Goal: Share content

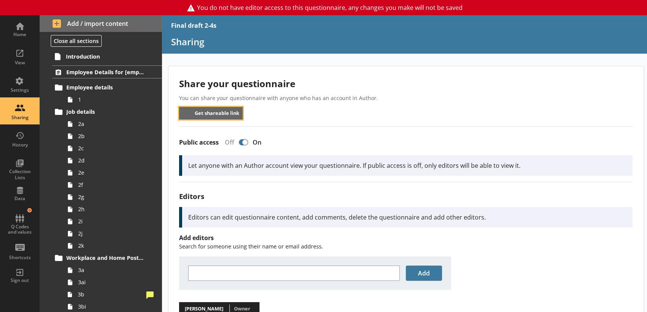
click at [225, 117] on button "Get shareable link" at bounding box center [211, 113] width 64 height 13
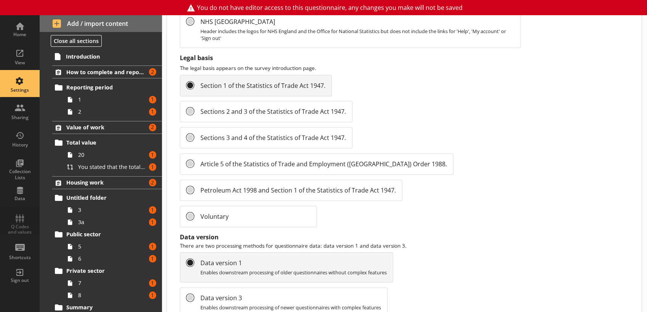
scroll to position [843, 0]
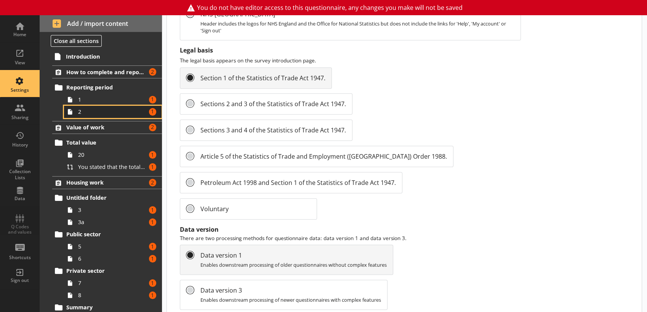
click at [88, 114] on span "2" at bounding box center [112, 111] width 68 height 7
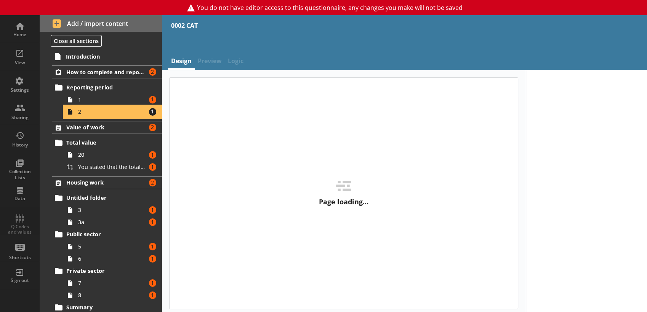
select select "ref_p_end_date"
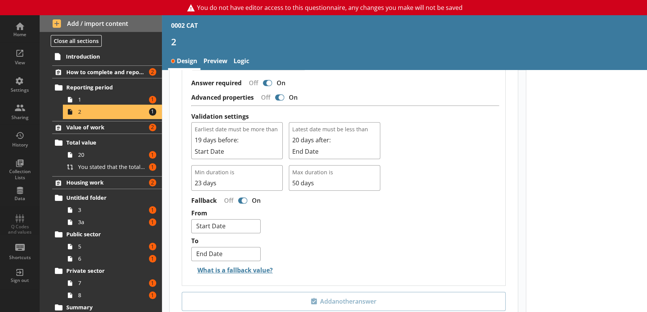
scroll to position [609, 0]
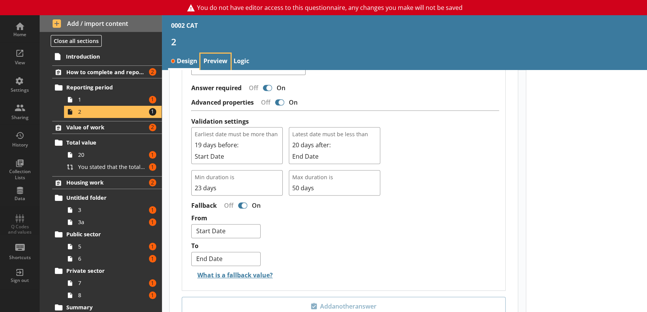
click at [214, 55] on link "Preview" at bounding box center [215, 62] width 30 height 16
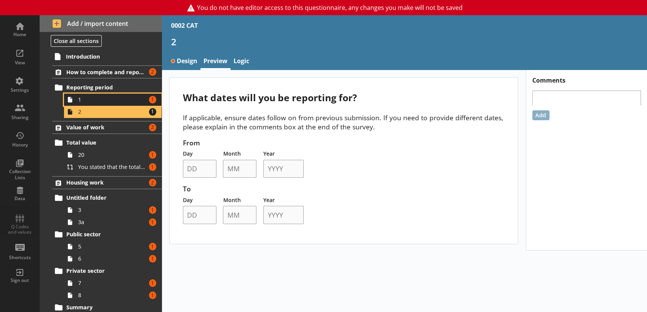
click at [115, 101] on span "1" at bounding box center [112, 99] width 68 height 7
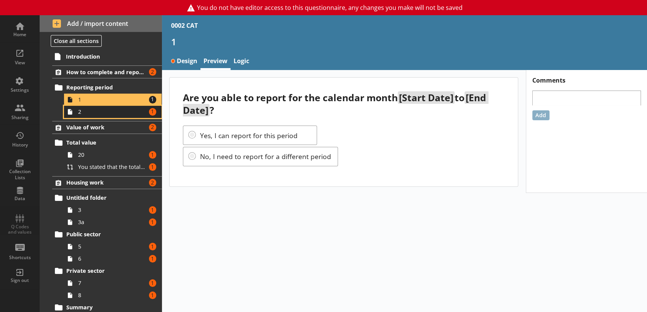
click at [100, 111] on span "2" at bounding box center [112, 111] width 68 height 7
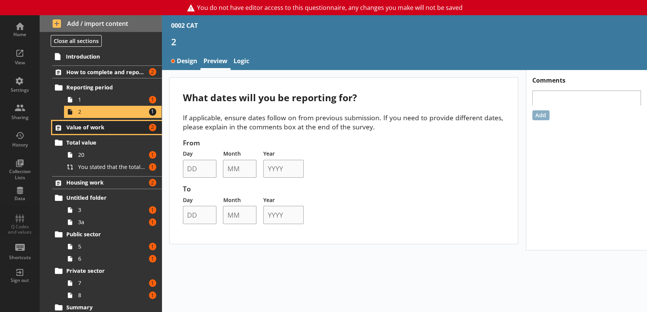
click at [94, 131] on span "Value of work" at bounding box center [105, 127] width 78 height 7
